Goal: Transaction & Acquisition: Book appointment/travel/reservation

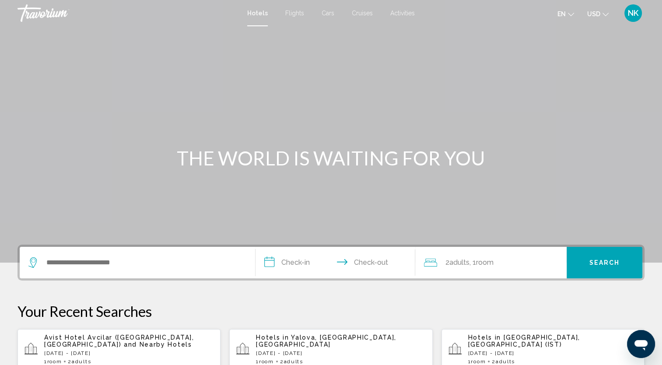
click at [296, 14] on span "Flights" at bounding box center [294, 13] width 19 height 7
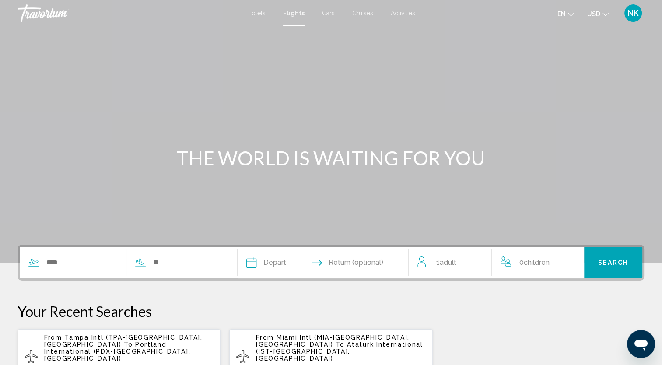
click at [297, 17] on div "Hotels Flights Cars Cruises Activities Hotels Flights Cars Cruises Activities e…" at bounding box center [331, 13] width 662 height 18
click at [79, 267] on input "Search widget" at bounding box center [82, 262] width 72 height 13
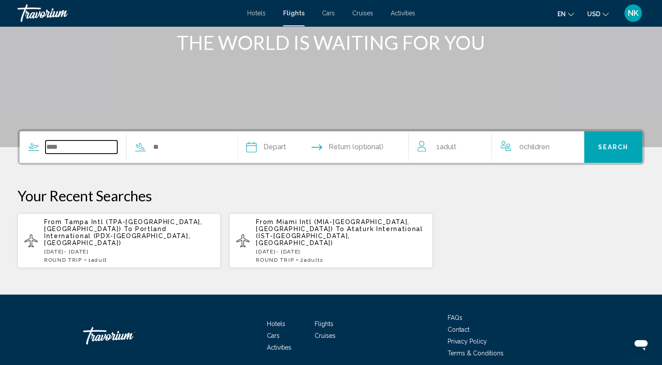
scroll to position [144, 0]
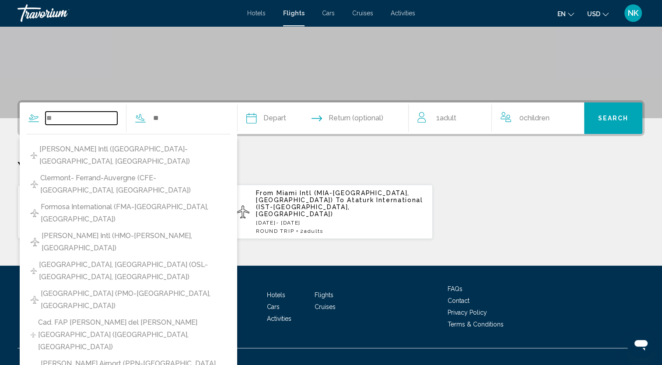
type input "*"
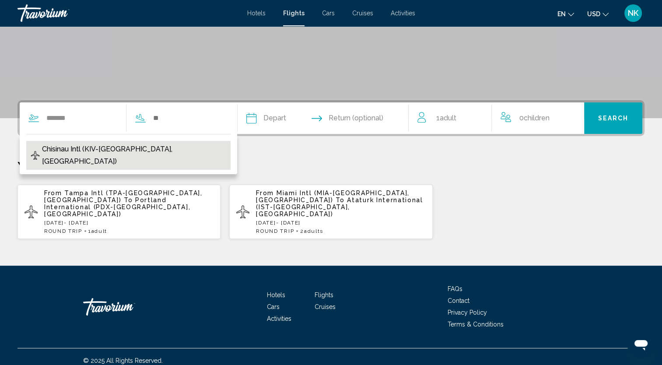
click at [98, 152] on span "Chisinau Intl (KIV-[GEOGRAPHIC_DATA], [GEOGRAPHIC_DATA])" at bounding box center [134, 155] width 184 height 25
type input "**********"
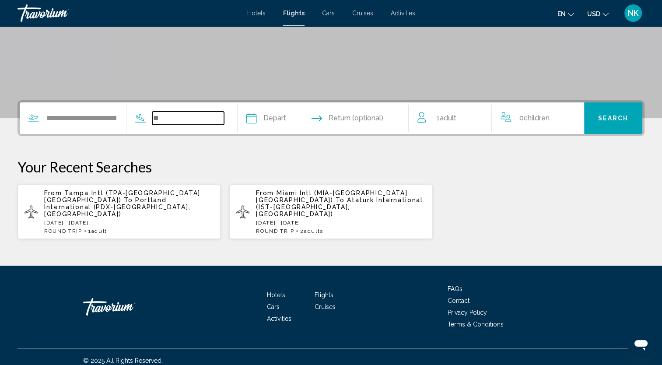
click at [187, 122] on input "Search widget" at bounding box center [188, 118] width 72 height 13
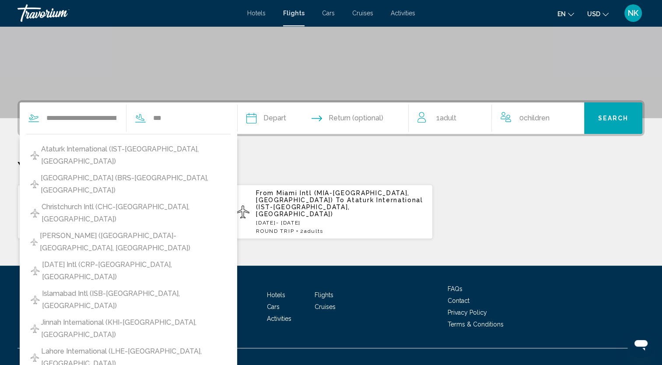
click at [149, 151] on span "Ataturk International (IST-[GEOGRAPHIC_DATA], [GEOGRAPHIC_DATA])" at bounding box center [133, 155] width 185 height 25
type input "**********"
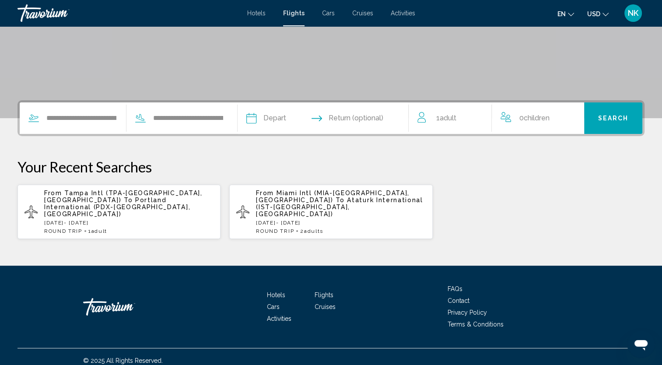
click at [298, 120] on input "Depart date" at bounding box center [286, 119] width 85 height 34
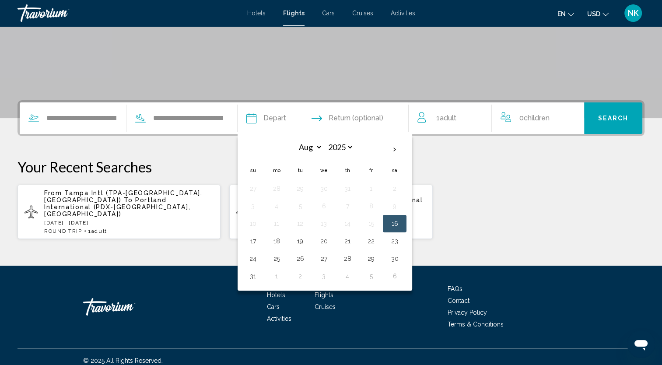
click at [331, 243] on button "20" at bounding box center [324, 241] width 14 height 12
type input "**********"
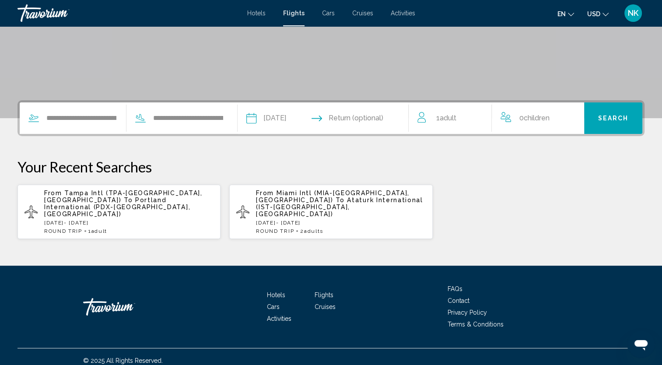
click at [383, 115] on input "Return date" at bounding box center [370, 119] width 85 height 34
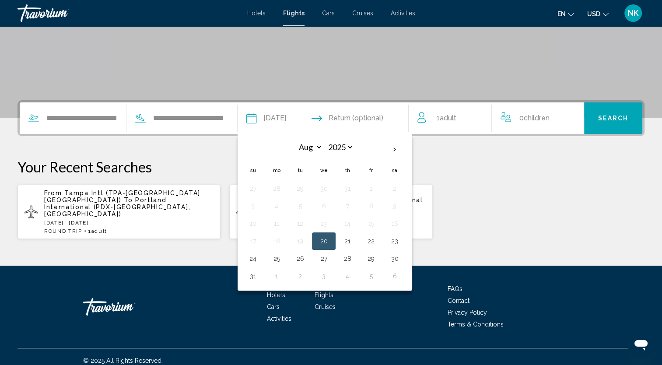
click at [478, 159] on p "Your Recent Searches" at bounding box center [331, 167] width 627 height 18
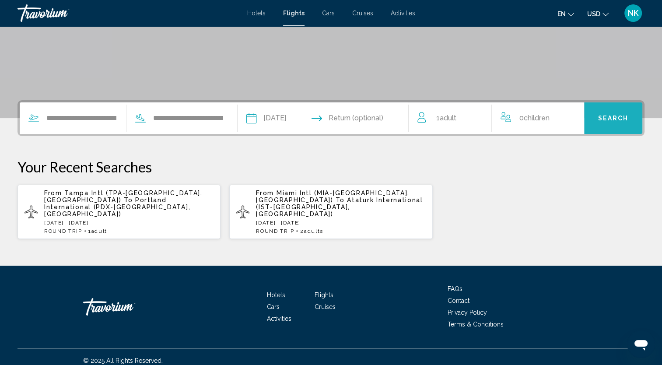
click at [629, 118] on button "Search" at bounding box center [614, 118] width 58 height 32
